Goal: Task Accomplishment & Management: Manage account settings

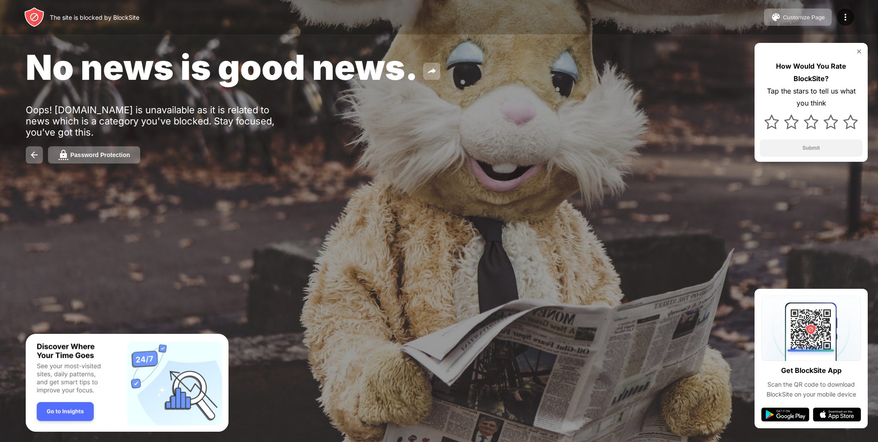
click at [860, 52] on img at bounding box center [859, 51] width 7 height 7
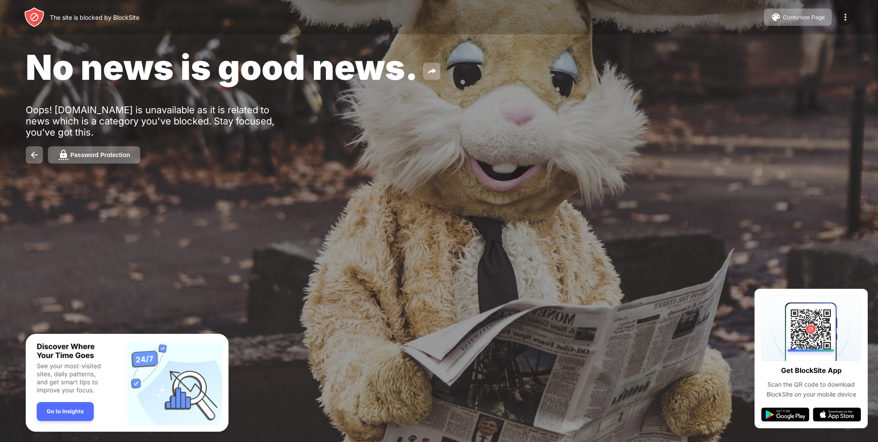
click at [846, 18] on img at bounding box center [845, 17] width 10 height 10
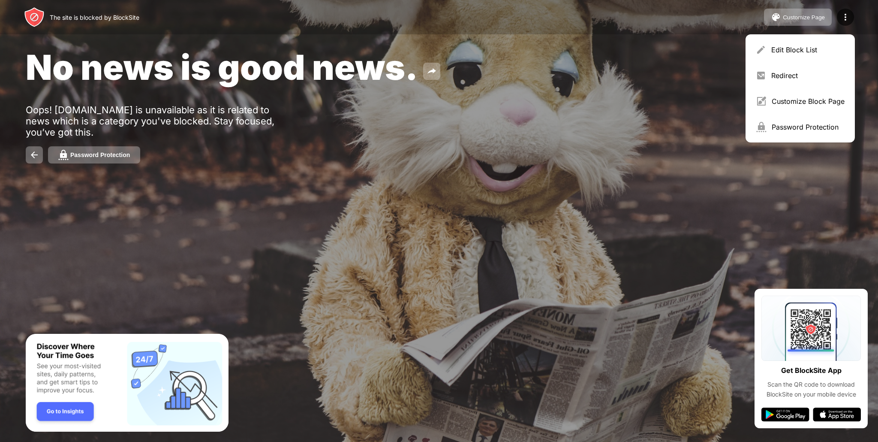
click at [784, 48] on div "Edit Block List" at bounding box center [807, 49] width 73 height 9
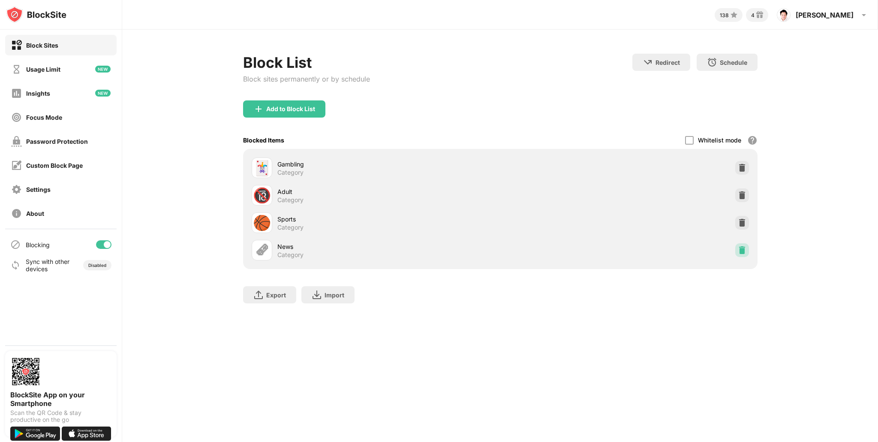
click at [743, 246] on img at bounding box center [742, 250] width 9 height 9
